Goal: Task Accomplishment & Management: Use online tool/utility

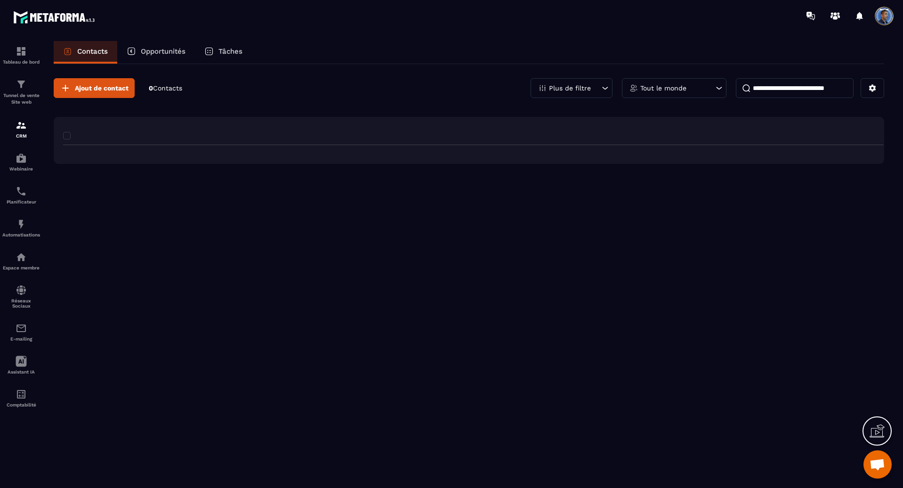
scroll to position [1884, 0]
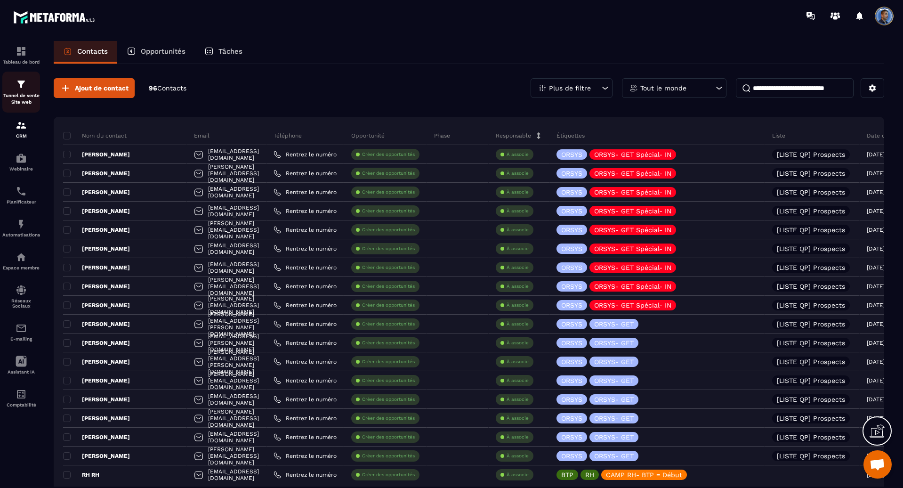
click at [23, 97] on p "Tunnel de vente Site web" at bounding box center [21, 98] width 38 height 13
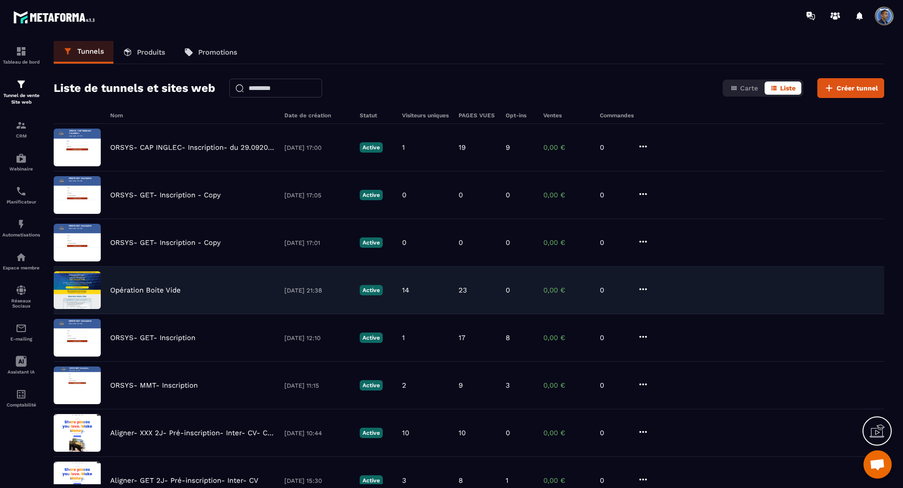
click at [143, 288] on p "Opération Boite Vide" at bounding box center [145, 290] width 71 height 8
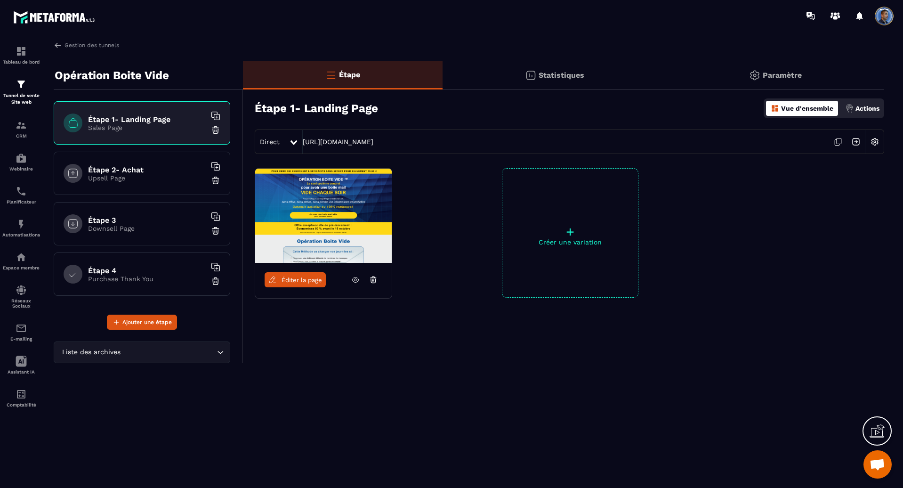
click at [307, 219] on img at bounding box center [323, 215] width 136 height 94
click at [361, 212] on img at bounding box center [323, 215] width 136 height 94
click at [307, 281] on span "Éditer la page" at bounding box center [301, 279] width 40 height 7
